Goal: Task Accomplishment & Management: Manage account settings

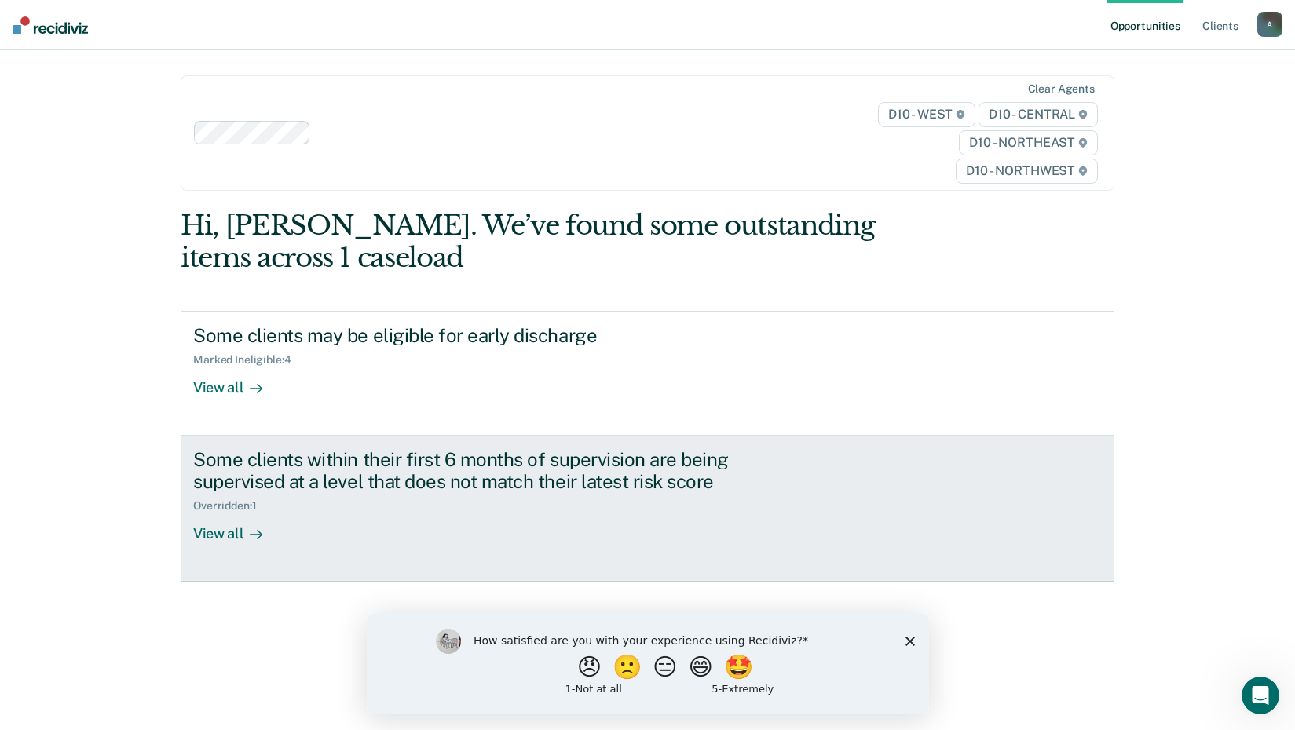
click at [204, 539] on div "View all" at bounding box center [237, 528] width 88 height 31
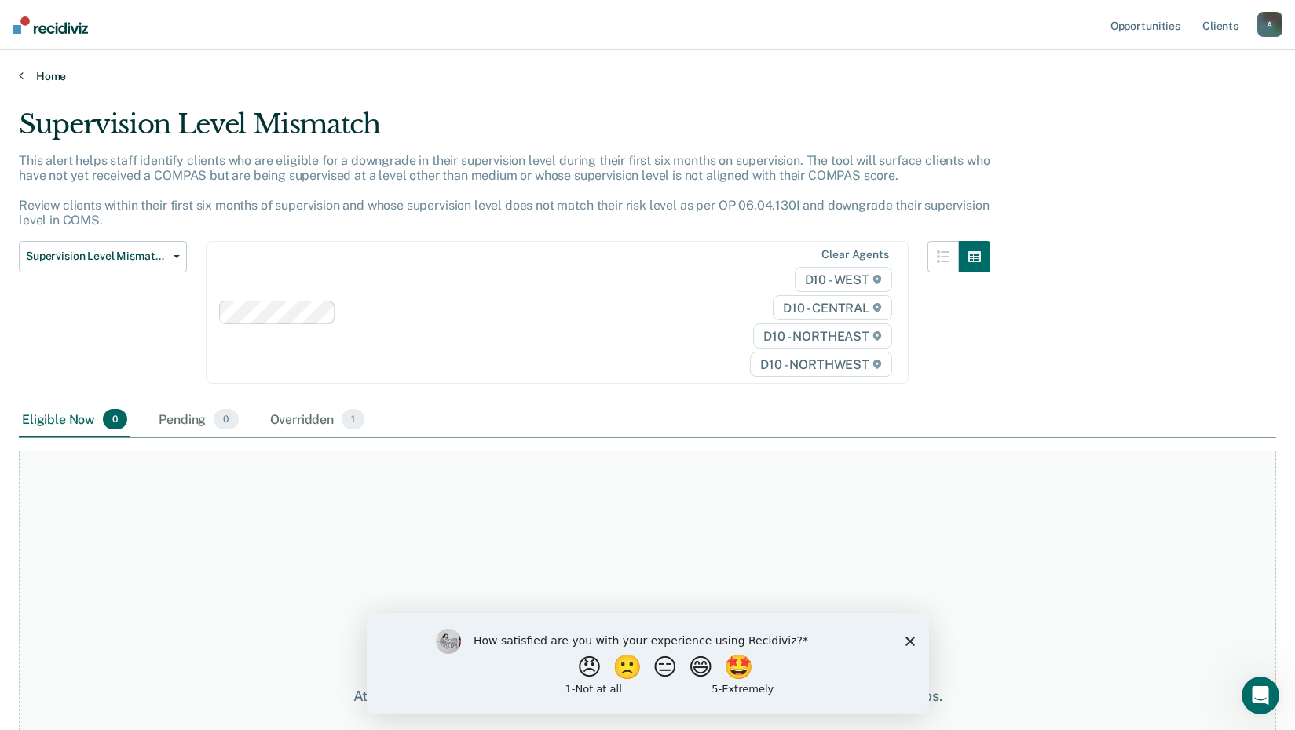
click at [19, 78] on icon at bounding box center [21, 75] width 5 height 13
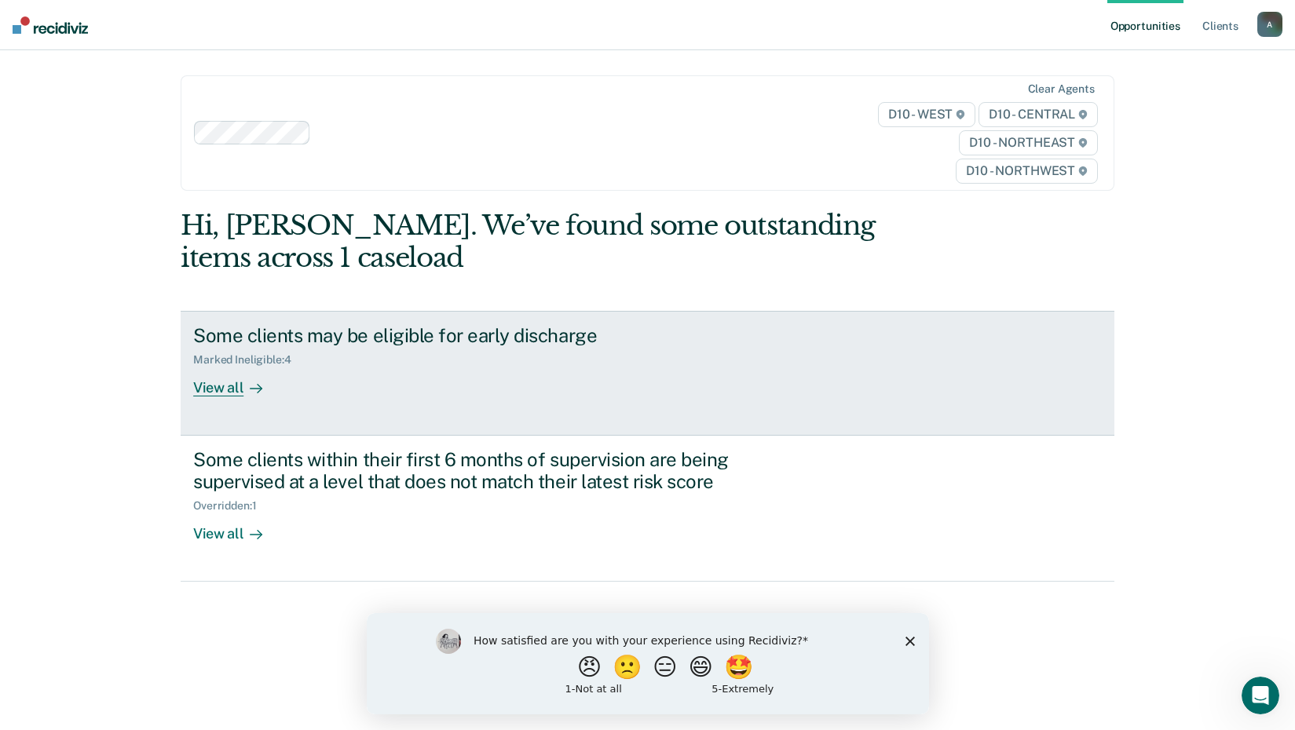
click at [213, 389] on div "View all" at bounding box center [237, 382] width 88 height 31
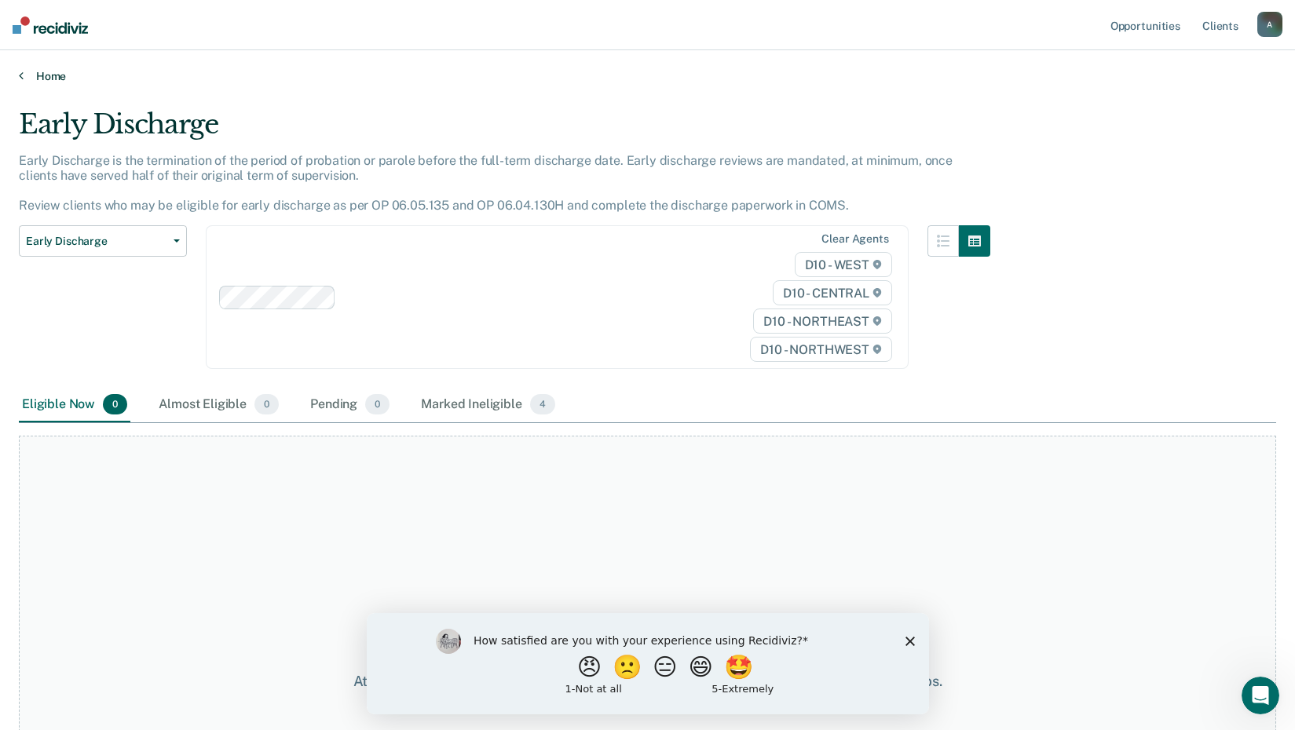
click at [31, 74] on link "Home" at bounding box center [647, 76] width 1257 height 14
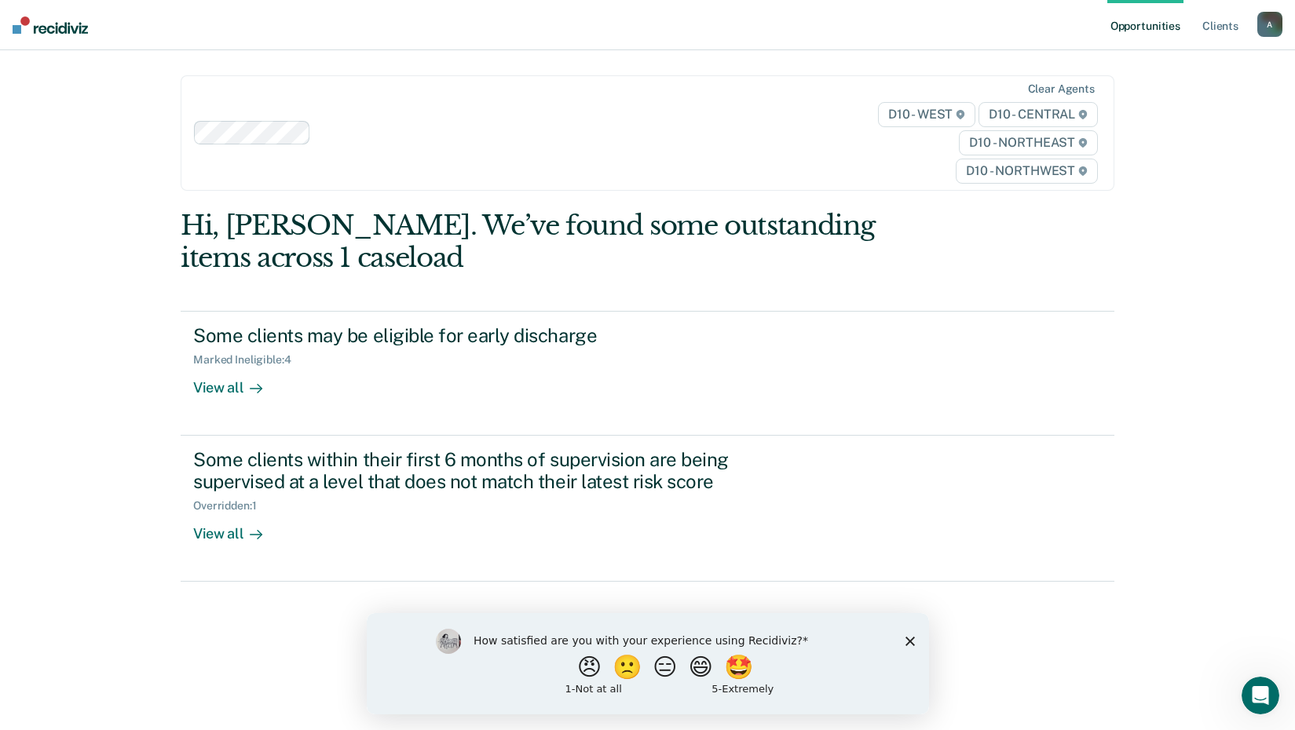
click at [1224, 107] on div "Opportunities Client s [EMAIL_ADDRESS][US_STATE][DOMAIN_NAME] A Profile How it …" at bounding box center [647, 365] width 1295 height 730
click at [1169, 2] on link "Opportunities" at bounding box center [1145, 25] width 76 height 50
click at [909, 633] on div "How satisfied are you with your experience using Recidiviz? 😠 🙁 😑 😄 🤩 1 - Not a…" at bounding box center [647, 662] width 562 height 101
click at [909, 638] on icon "Close survey" at bounding box center [909, 640] width 9 height 9
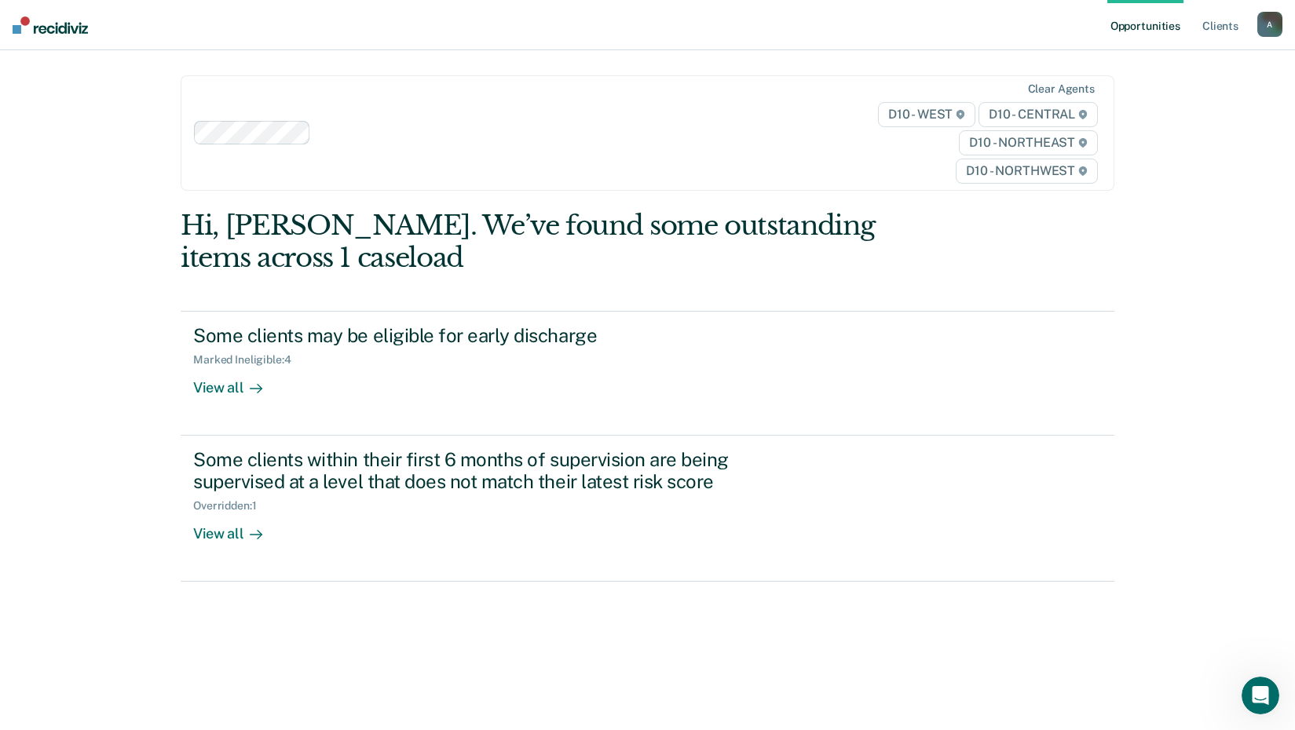
click at [1158, 0] on link "Opportunities" at bounding box center [1145, 25] width 76 height 50
click at [1222, 22] on link "Client s" at bounding box center [1220, 25] width 42 height 50
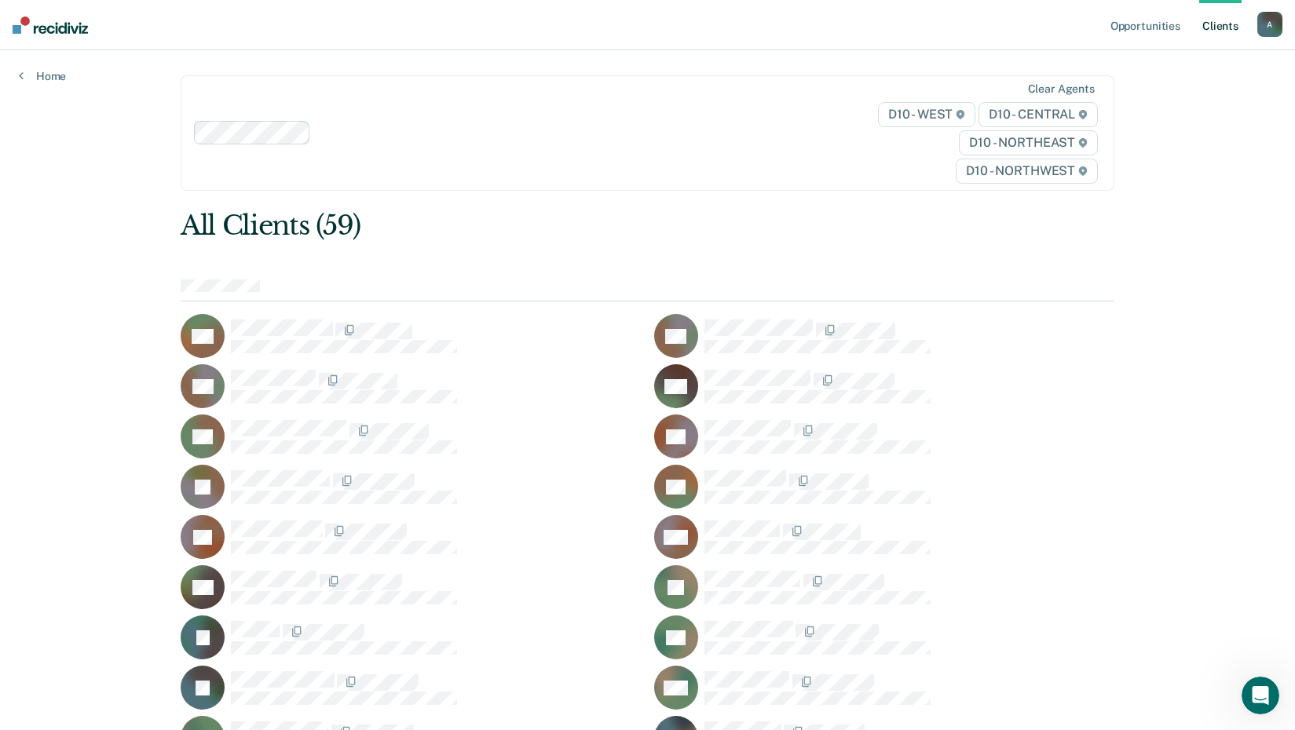
click at [1271, 26] on div "A" at bounding box center [1269, 24] width 25 height 25
click at [1165, 101] on link "Log Out" at bounding box center [1206, 103] width 126 height 13
